Goal: Transaction & Acquisition: Book appointment/travel/reservation

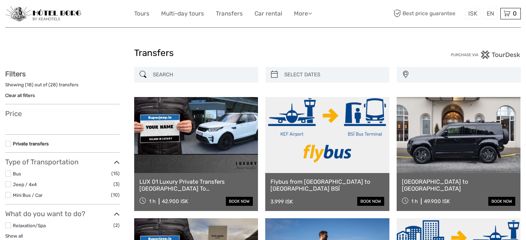
select select
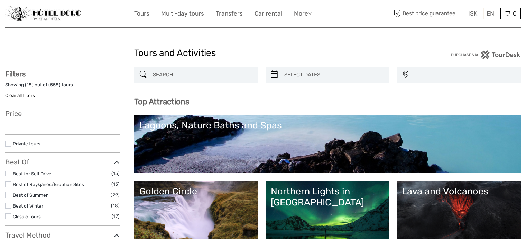
select select
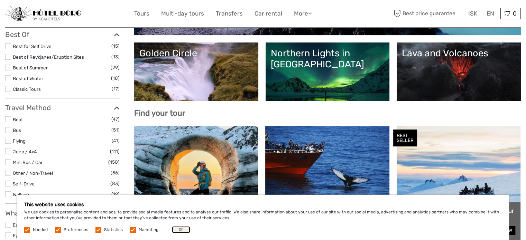
click at [178, 229] on button "OK" at bounding box center [181, 229] width 18 height 7
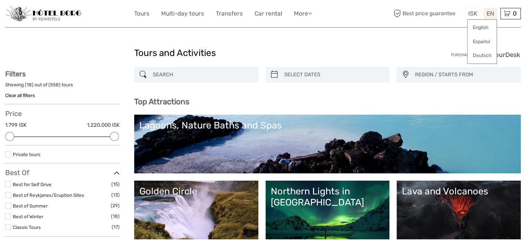
click at [491, 13] on div "EN English Español Deutsch" at bounding box center [490, 13] width 14 height 11
click at [486, 25] on link "English" at bounding box center [481, 27] width 29 height 12
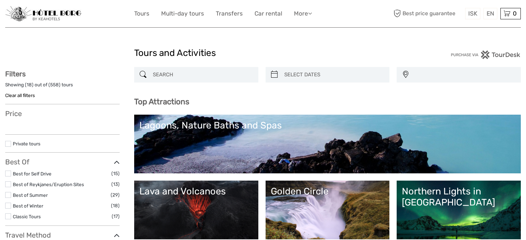
select select
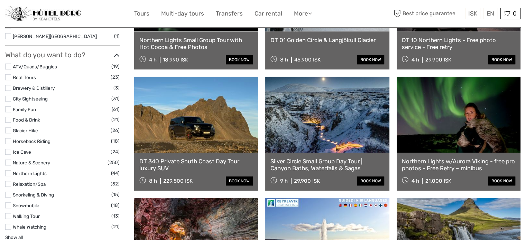
scroll to position [553, 0]
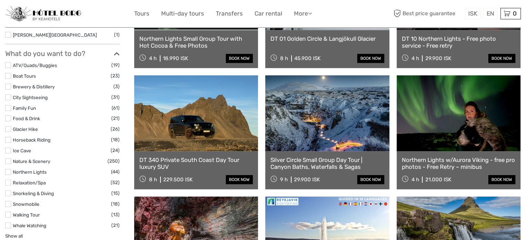
click at [198, 120] on link at bounding box center [196, 113] width 124 height 76
